Goal: Task Accomplishment & Management: Complete application form

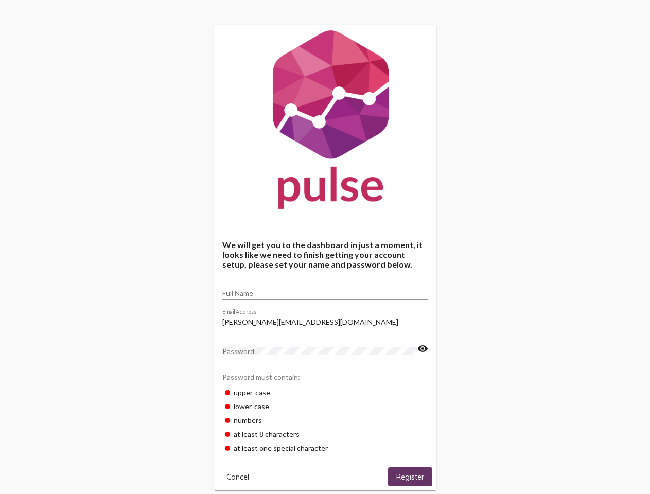
click at [325, 290] on input "Full Name" at bounding box center [325, 293] width 206 height 8
click at [325, 319] on input "[PERSON_NAME][EMAIL_ADDRESS][DOMAIN_NAME]" at bounding box center [325, 322] width 206 height 8
click at [423, 349] on mat-icon "visibility" at bounding box center [423, 349] width 11 height 12
click at [238, 477] on span "Cancel" at bounding box center [238, 477] width 23 height 9
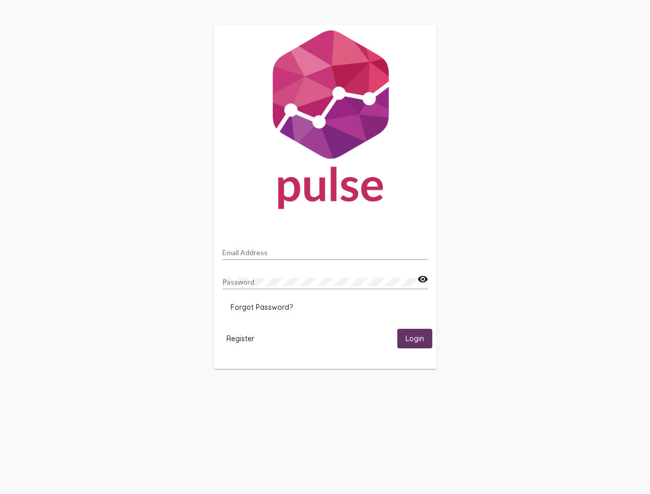
click at [410, 394] on html "Email Address Password visibility Forgot Password? Register Login" at bounding box center [325, 197] width 650 height 394
